Goal: Navigation & Orientation: Find specific page/section

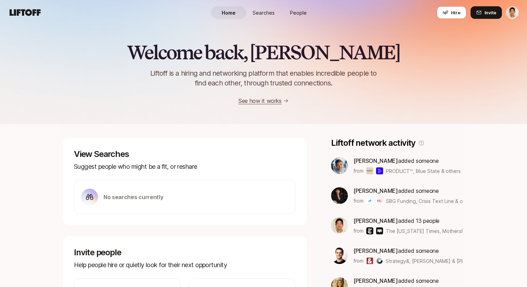
click at [303, 11] on span "People" at bounding box center [298, 12] width 17 height 7
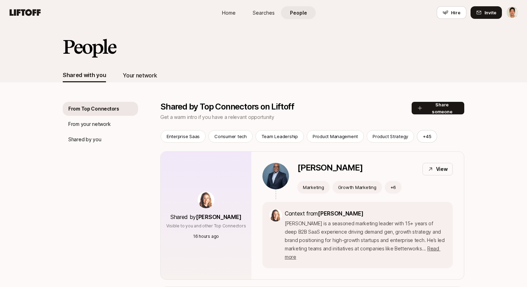
click at [145, 77] on div "Your network" at bounding box center [140, 75] width 34 height 9
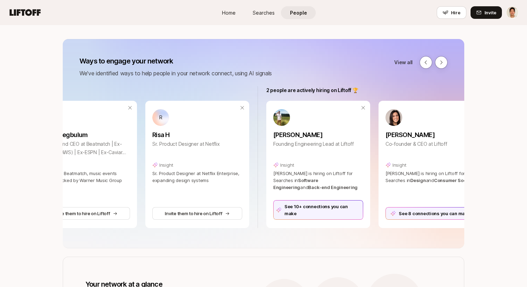
scroll to position [0, 660]
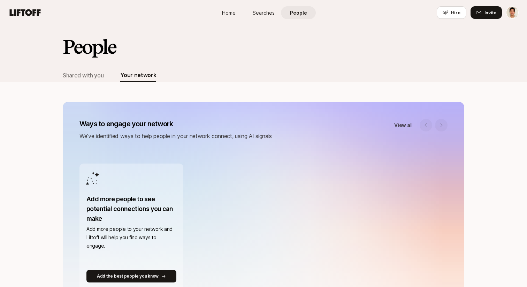
click at [264, 58] on div "People" at bounding box center [264, 52] width 402 height 32
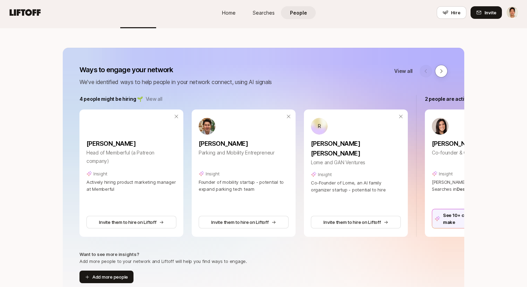
scroll to position [55, 0]
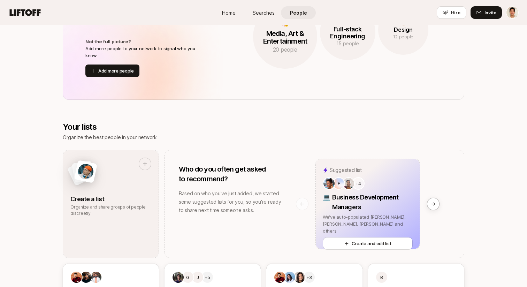
scroll to position [499, 0]
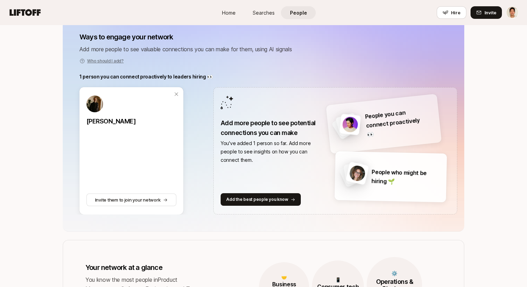
scroll to position [88, 0]
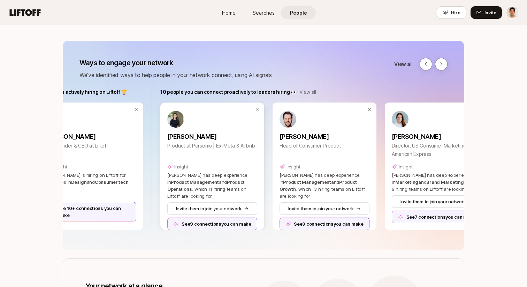
scroll to position [0, 852]
